Goal: Information Seeking & Learning: Learn about a topic

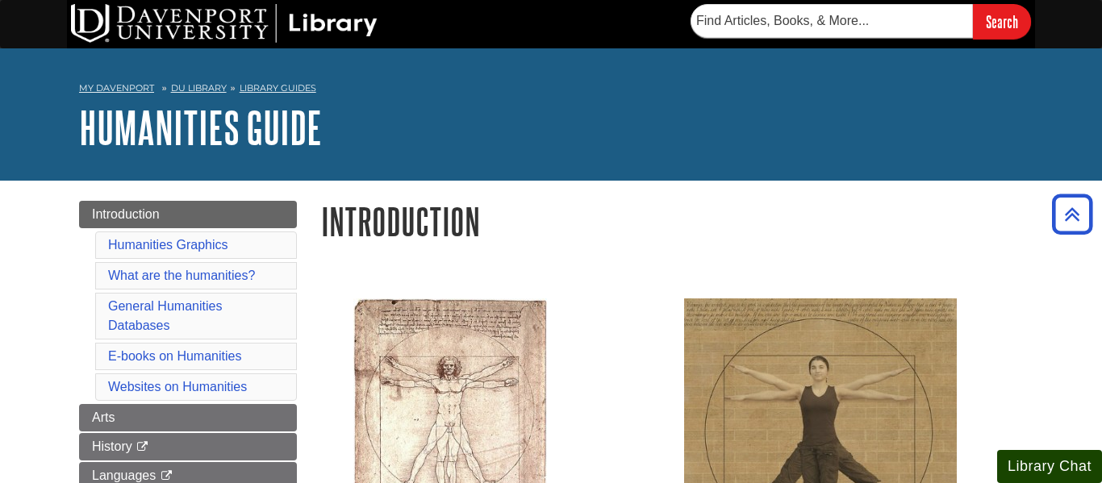
scroll to position [1581, 0]
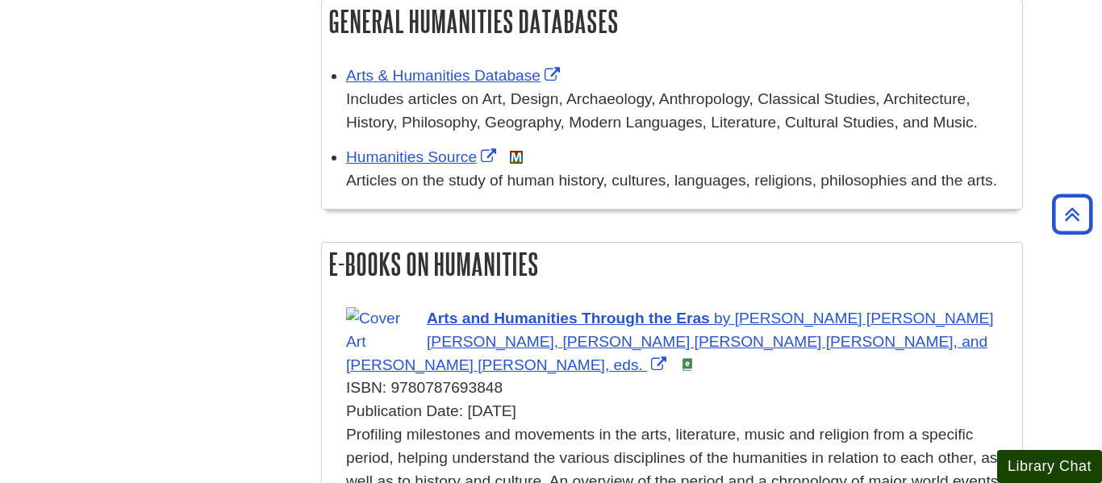
click at [1040, 461] on button "Library Chat" at bounding box center [1049, 466] width 105 height 33
click at [599, 247] on h2 "E-books on Humanities" at bounding box center [672, 264] width 700 height 43
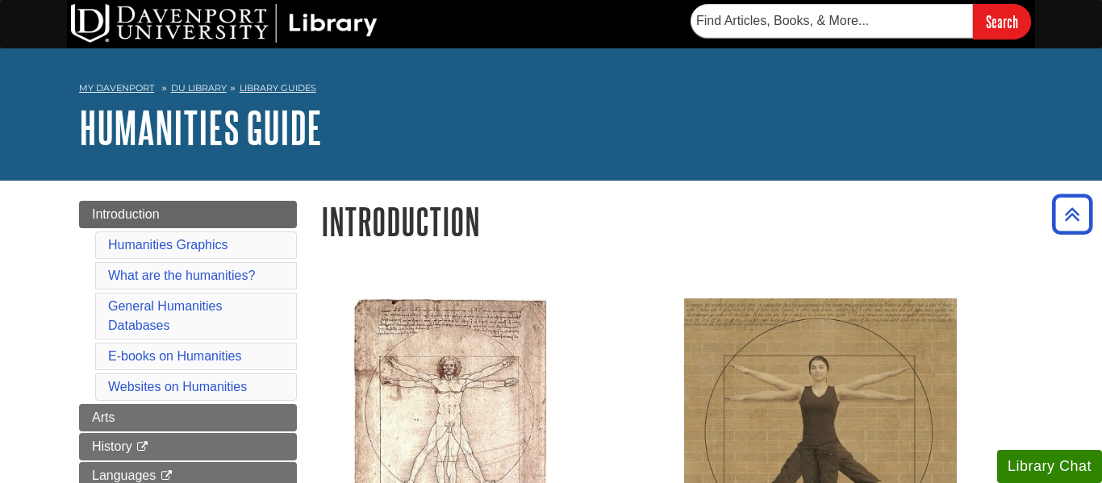
scroll to position [1581, 0]
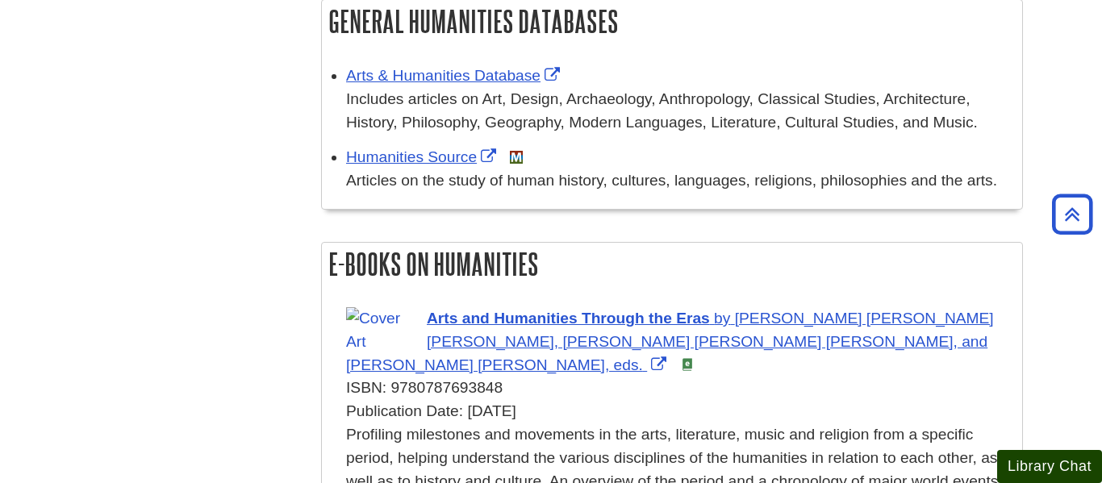
click at [1072, 466] on button "Library Chat" at bounding box center [1049, 466] width 105 height 33
